Goal: Task Accomplishment & Management: Use online tool/utility

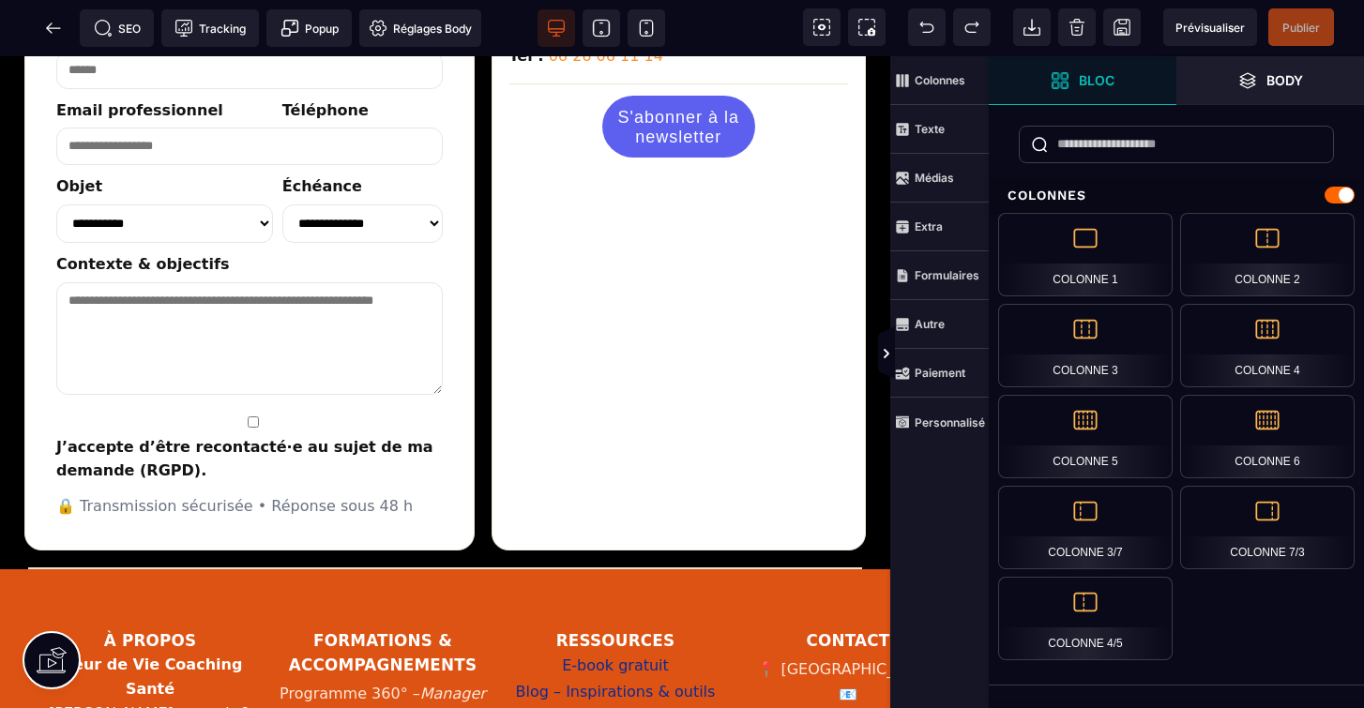
scroll to position [3284, 0]
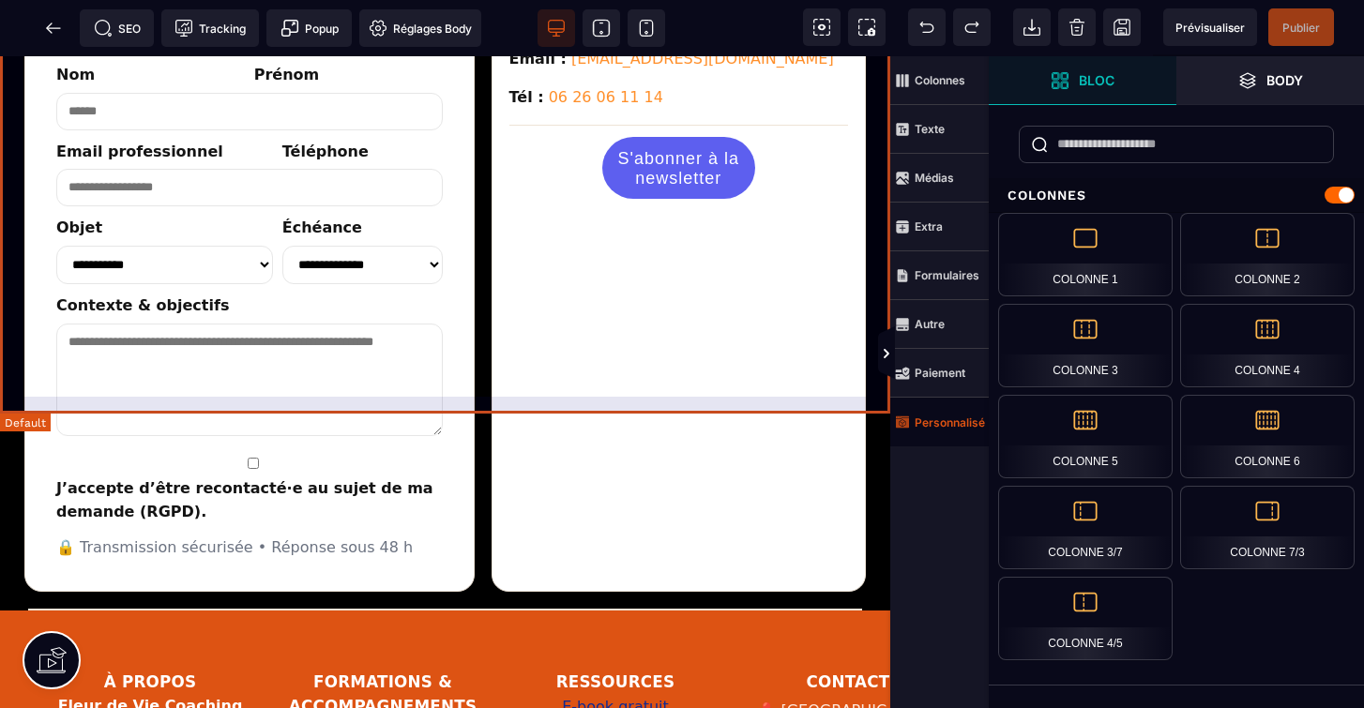
click at [937, 419] on strong "Personnalisé" at bounding box center [950, 423] width 70 height 14
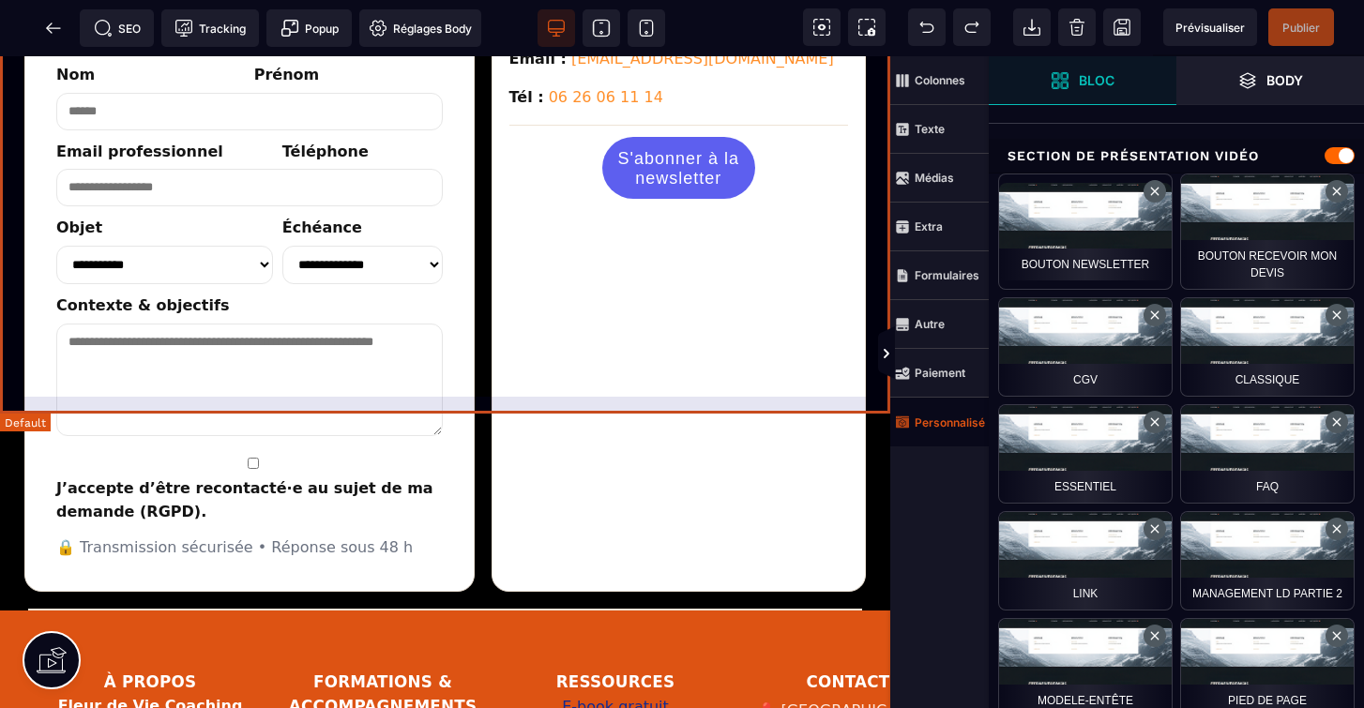
scroll to position [682, 0]
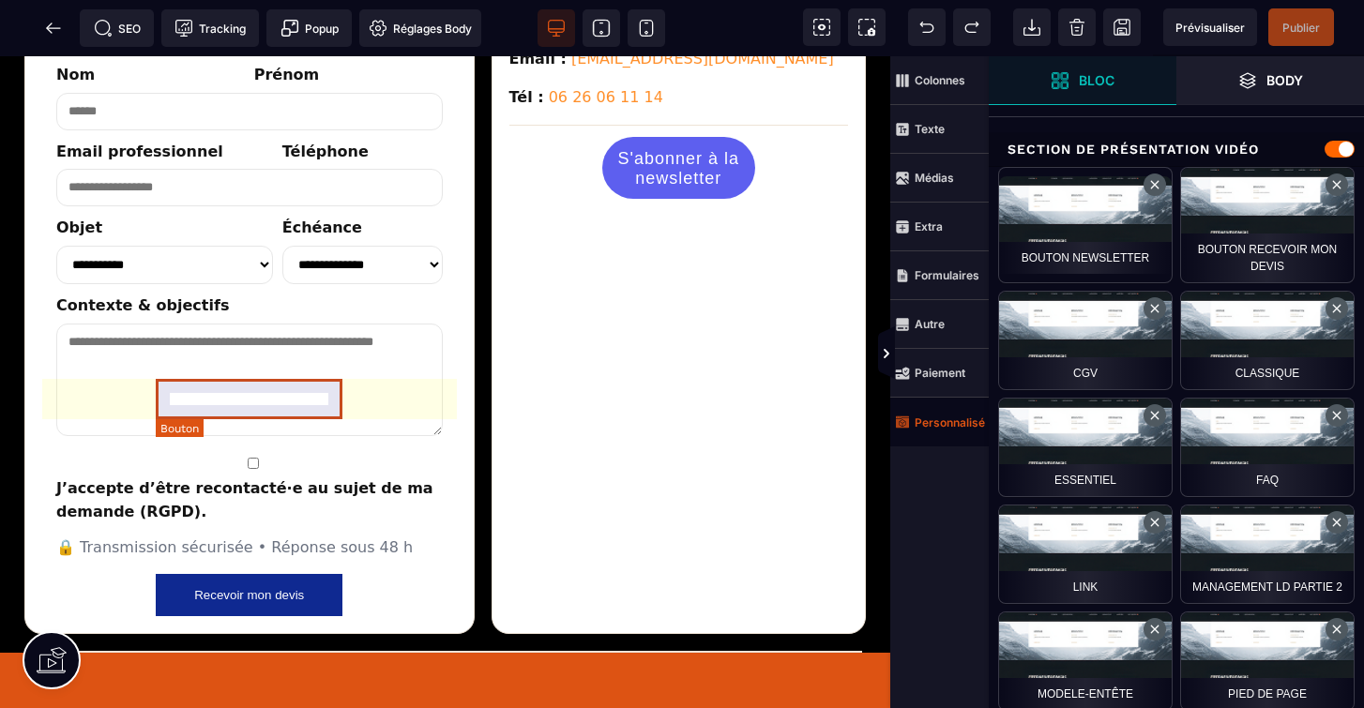
click at [282, 574] on button "Recevoir mon devis" at bounding box center [249, 595] width 187 height 42
select select "******"
select select "***"
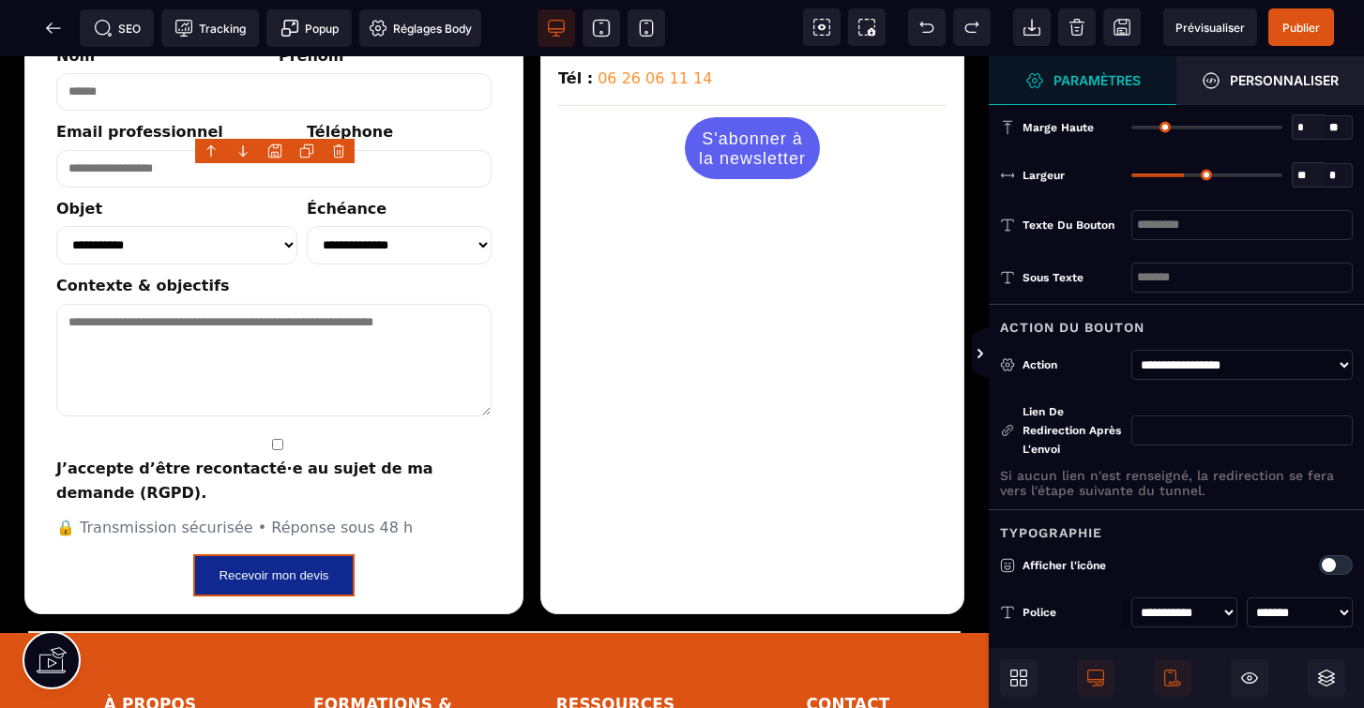
scroll to position [0, 0]
click at [1299, 36] on span "Publier" at bounding box center [1302, 27] width 66 height 38
click at [1302, 40] on span "Publier" at bounding box center [1302, 27] width 66 height 38
click at [48, 25] on icon at bounding box center [53, 28] width 19 height 19
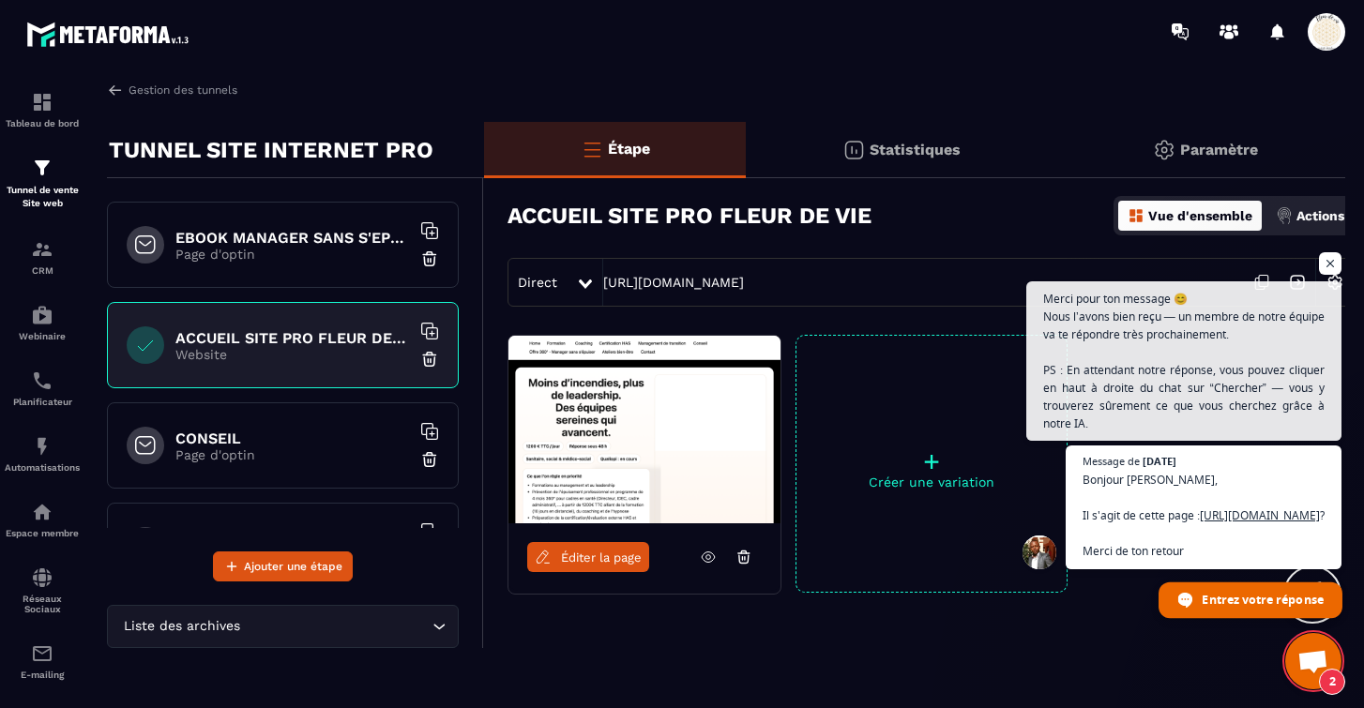
click at [1233, 599] on span "Entrez votre réponse" at bounding box center [1262, 599] width 121 height 33
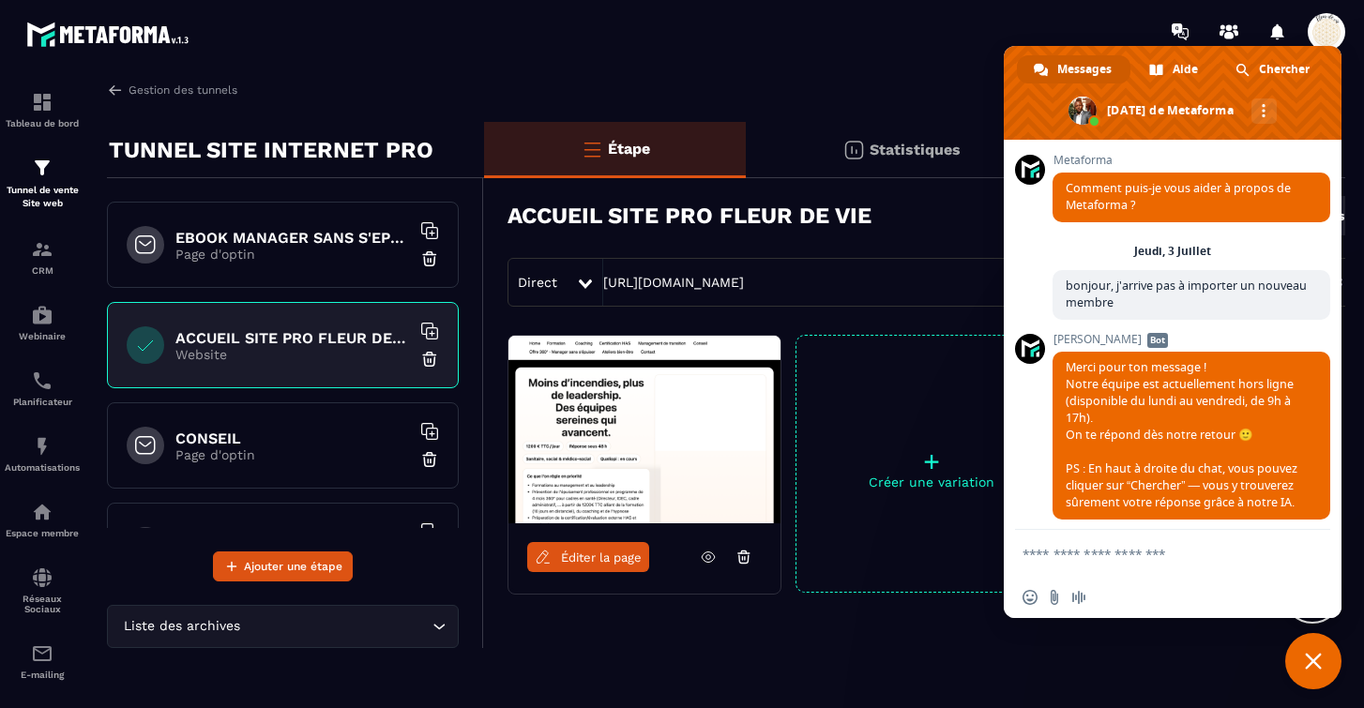
scroll to position [20278, 0]
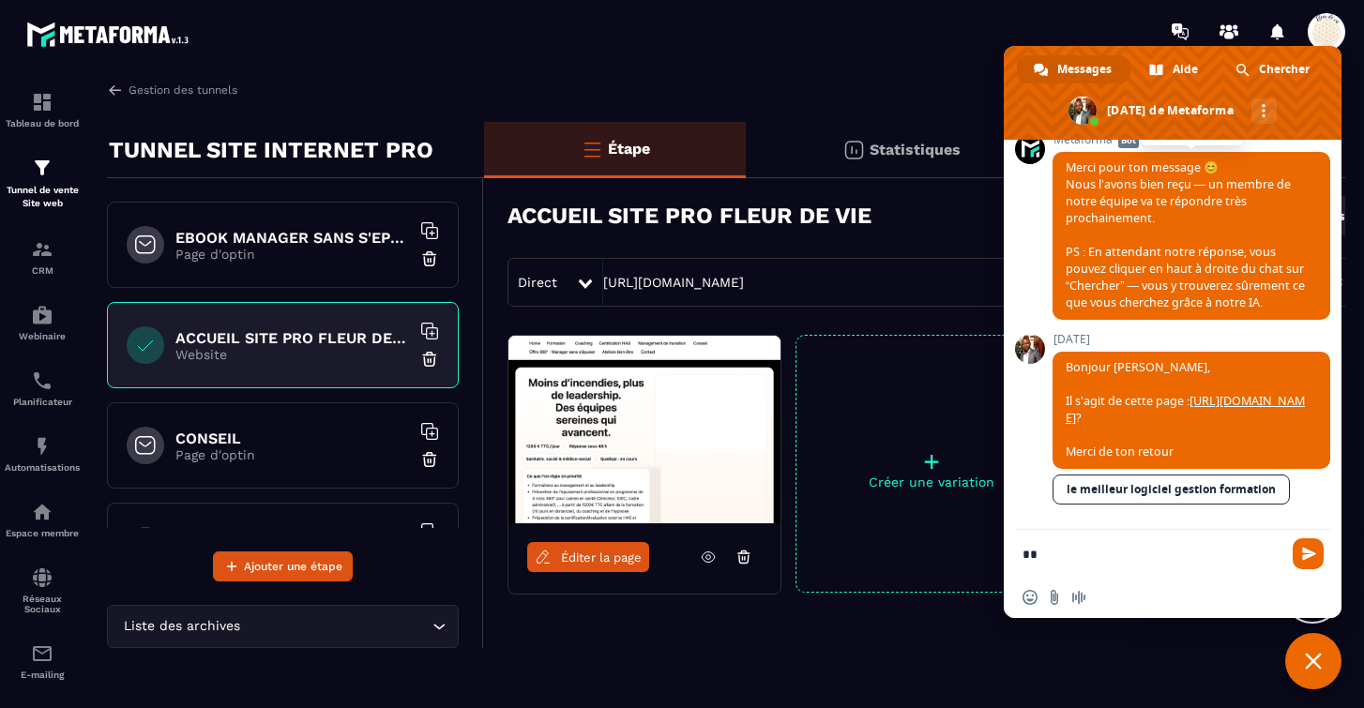
type textarea "***"
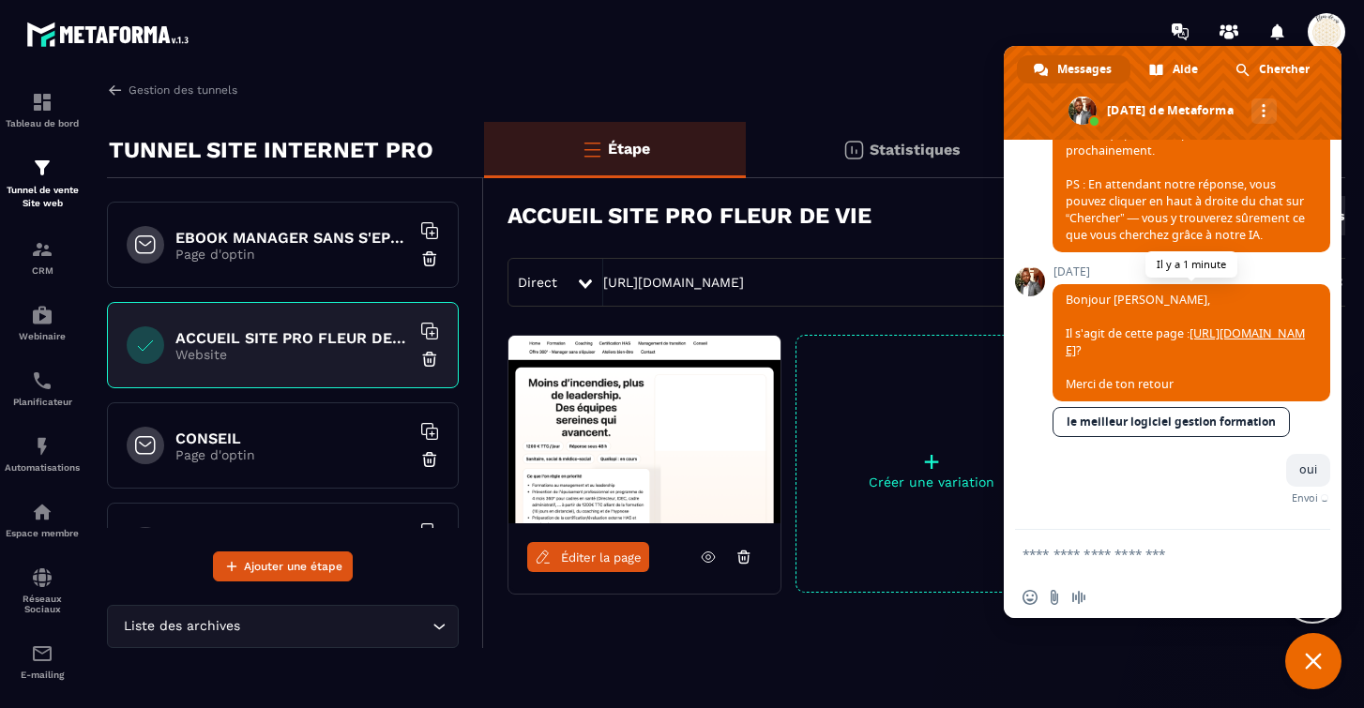
scroll to position [20324, 0]
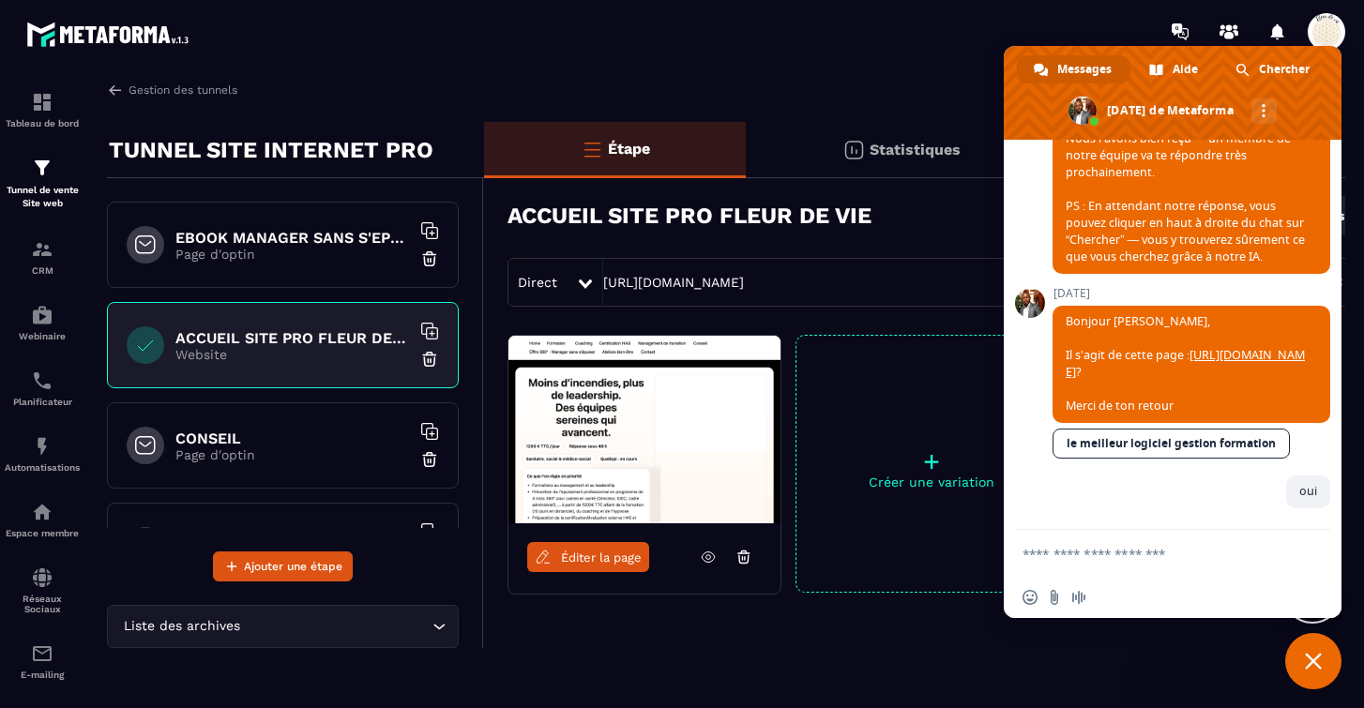
click at [267, 435] on h6 "CONSEIL" at bounding box center [292, 439] width 235 height 18
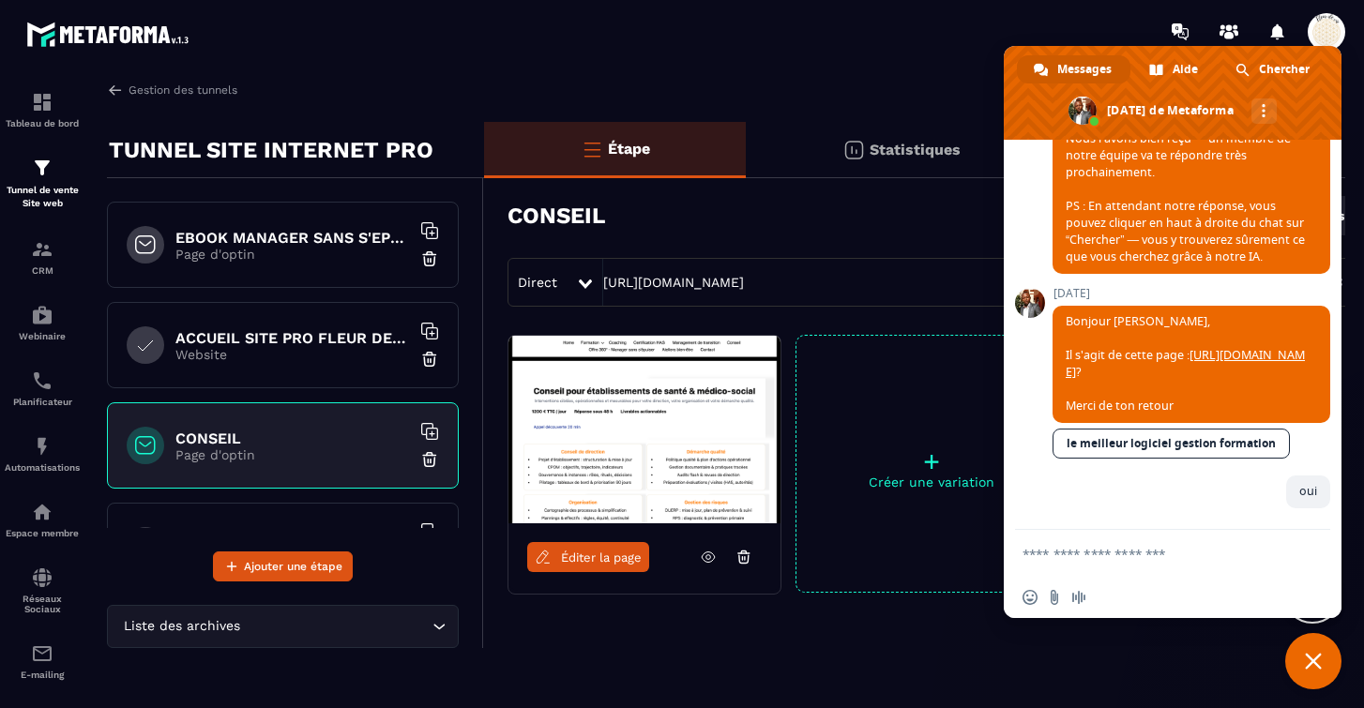
click at [592, 564] on span "Éditer la page" at bounding box center [601, 558] width 81 height 14
